Goal: Check status: Check status

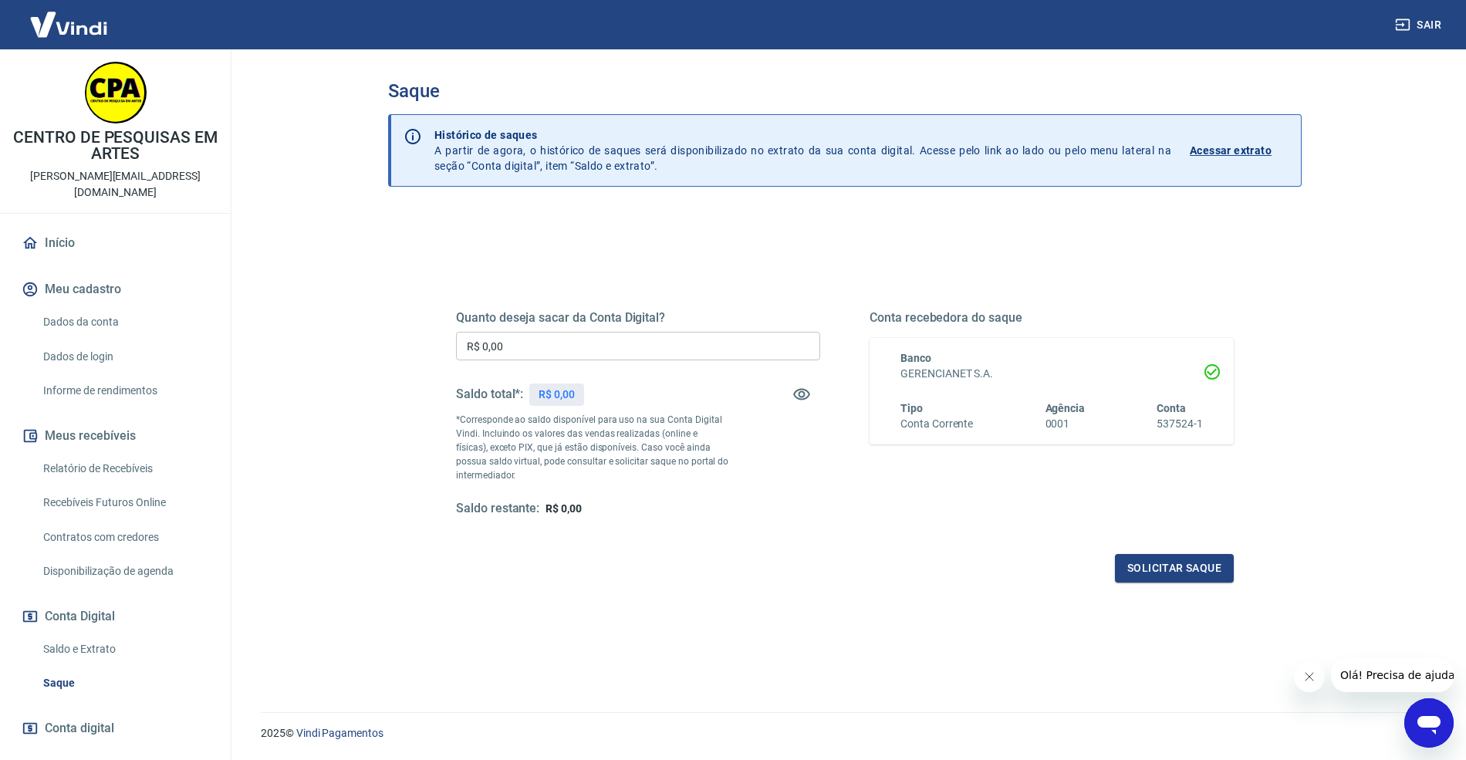
click at [1255, 147] on p "Acessar extrato" at bounding box center [1231, 150] width 82 height 15
